Goal: Information Seeking & Learning: Learn about a topic

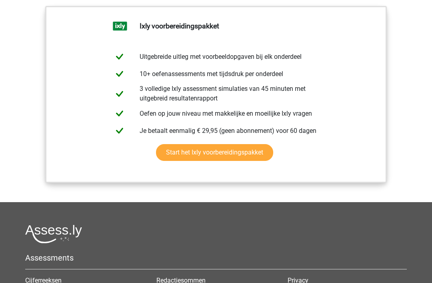
scroll to position [878, 0]
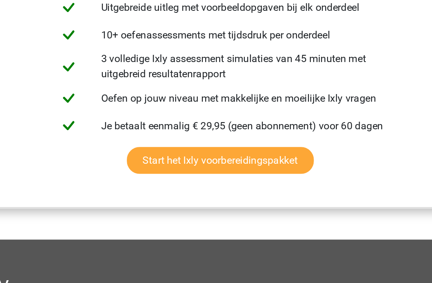
click at [156, 132] on link "Start het Ixly voorbereidingspakket" at bounding box center [214, 140] width 117 height 17
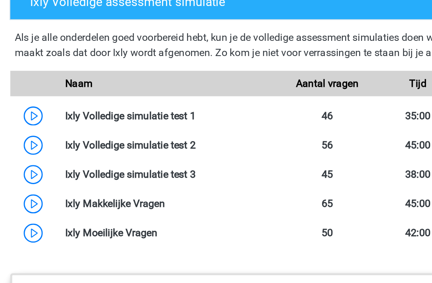
scroll to position [612, 0]
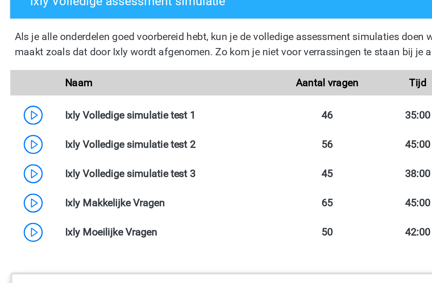
click at [137, 231] on link at bounding box center [137, 235] width 0 height 8
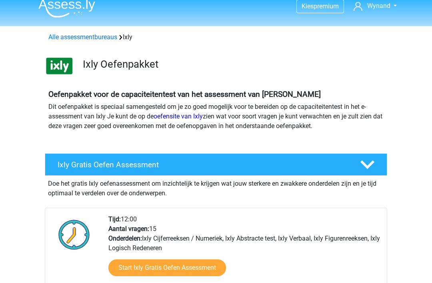
scroll to position [0, 0]
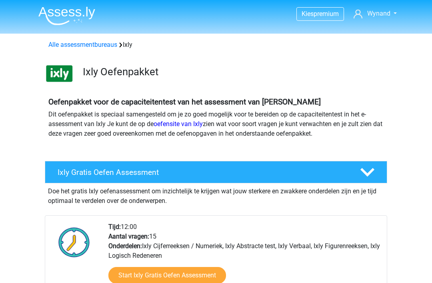
click at [180, 127] on link "oefensite van Ixly" at bounding box center [177, 124] width 49 height 8
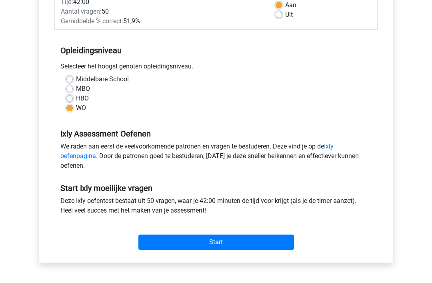
scroll to position [133, 0]
click at [221, 244] on input "Start" at bounding box center [215, 241] width 155 height 15
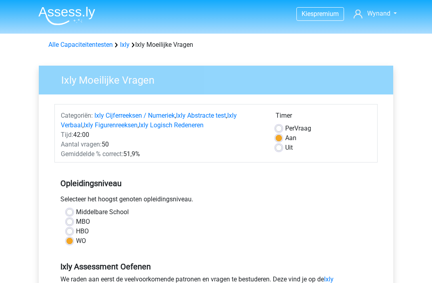
scroll to position [158, 0]
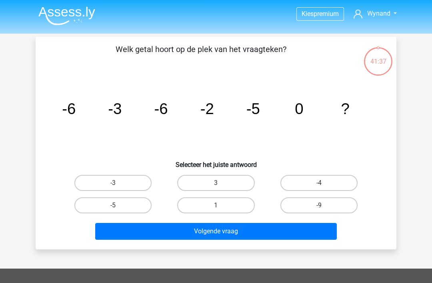
click at [118, 208] on input "-5" at bounding box center [115, 207] width 5 height 5
radio input "true"
click at [228, 229] on button "Volgende vraag" at bounding box center [216, 231] width 242 height 17
